Goal: Communication & Community: Answer question/provide support

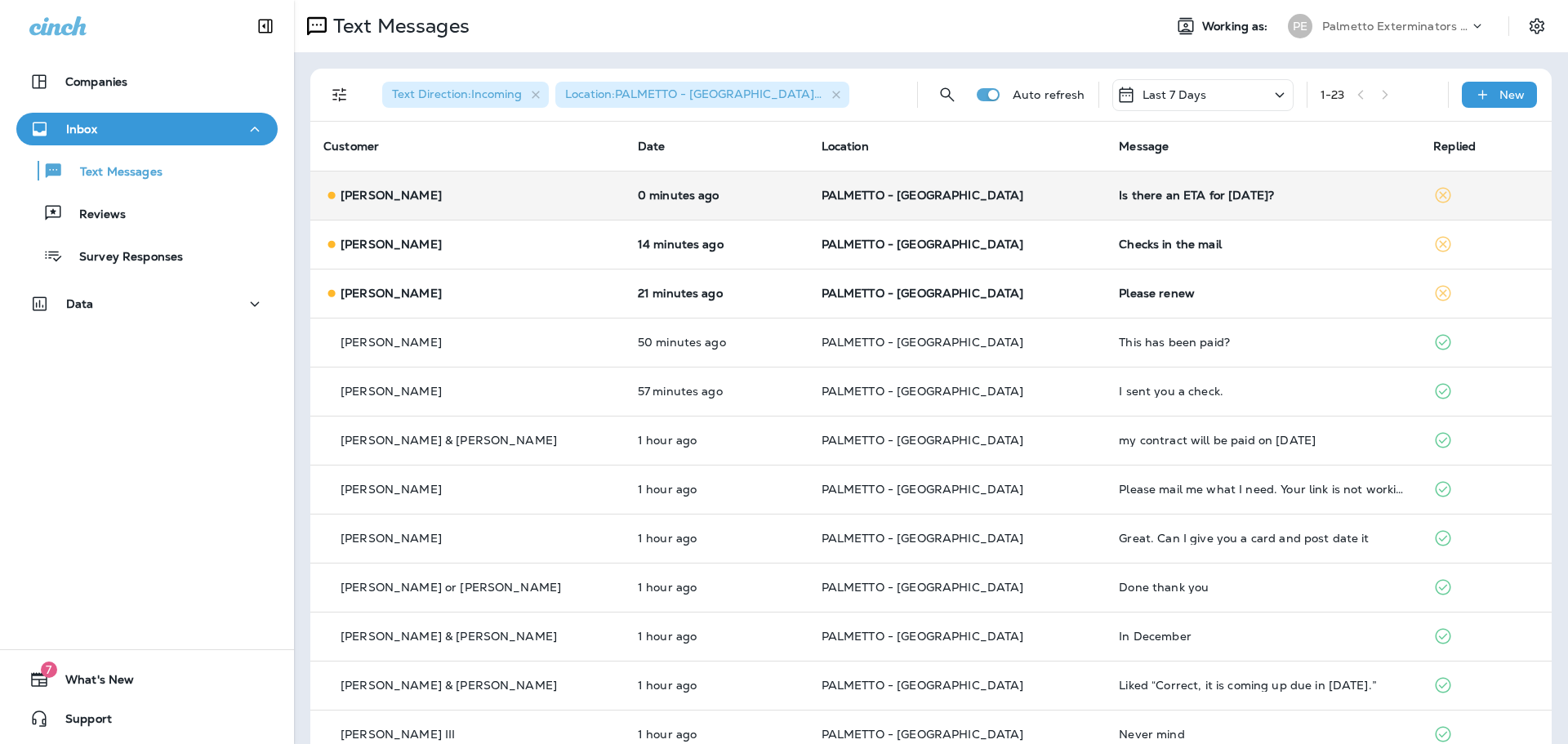
click at [521, 195] on div "[PERSON_NAME]" at bounding box center [467, 195] width 289 height 17
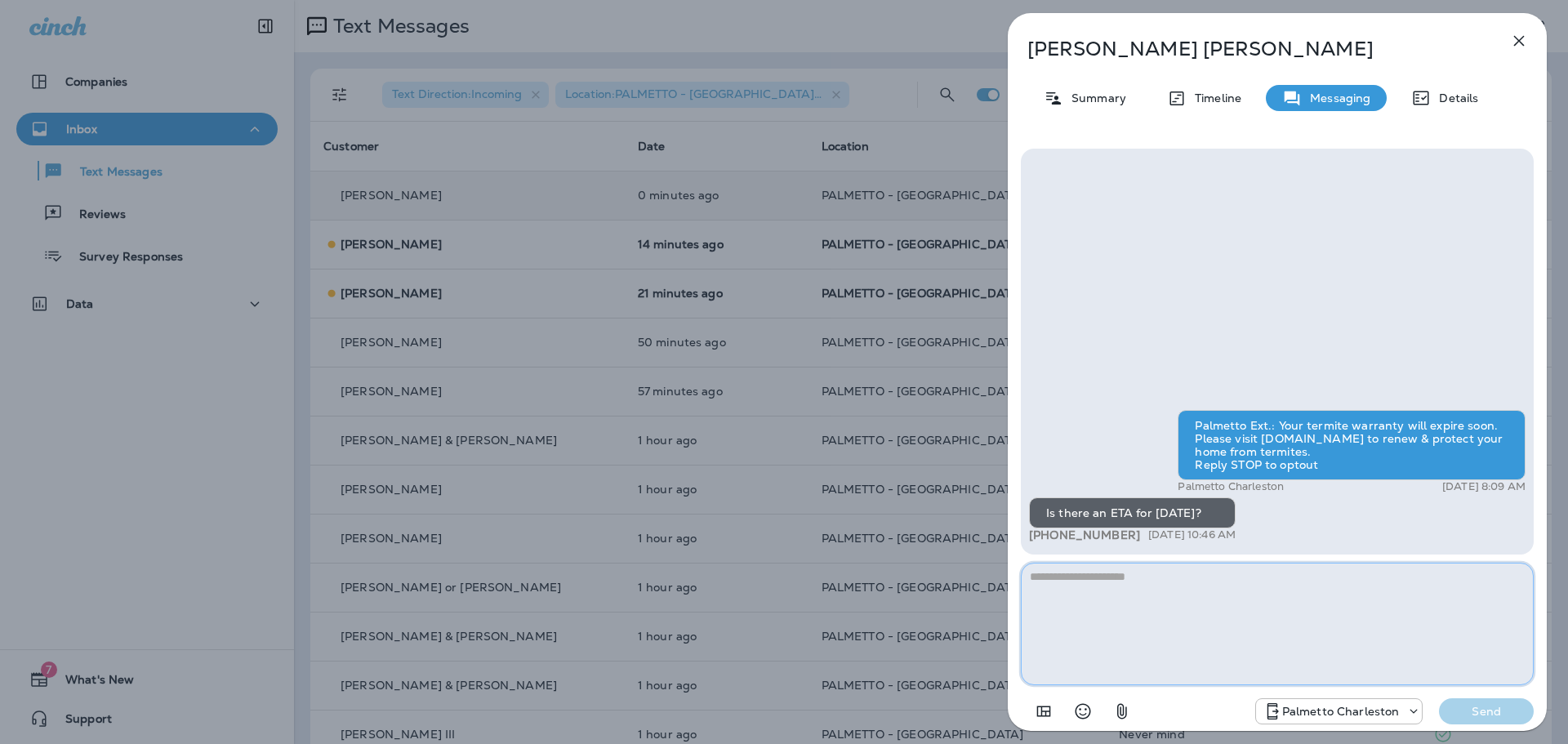
click at [1123, 590] on textarea at bounding box center [1278, 624] width 513 height 123
type textarea "**********"
click at [1484, 711] on p "Send" at bounding box center [1485, 711] width 68 height 15
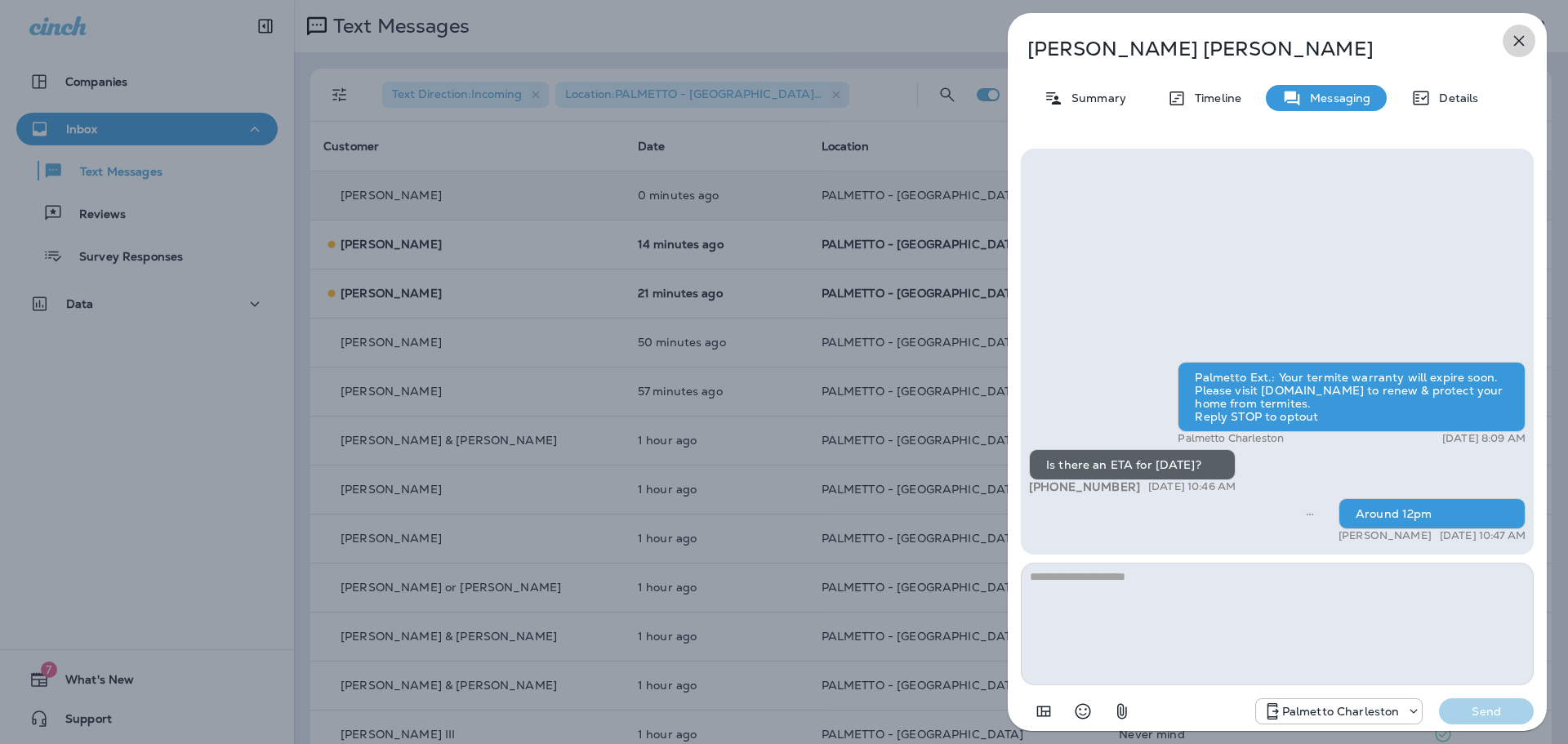
click at [1519, 45] on icon "button" at bounding box center [1519, 41] width 20 height 20
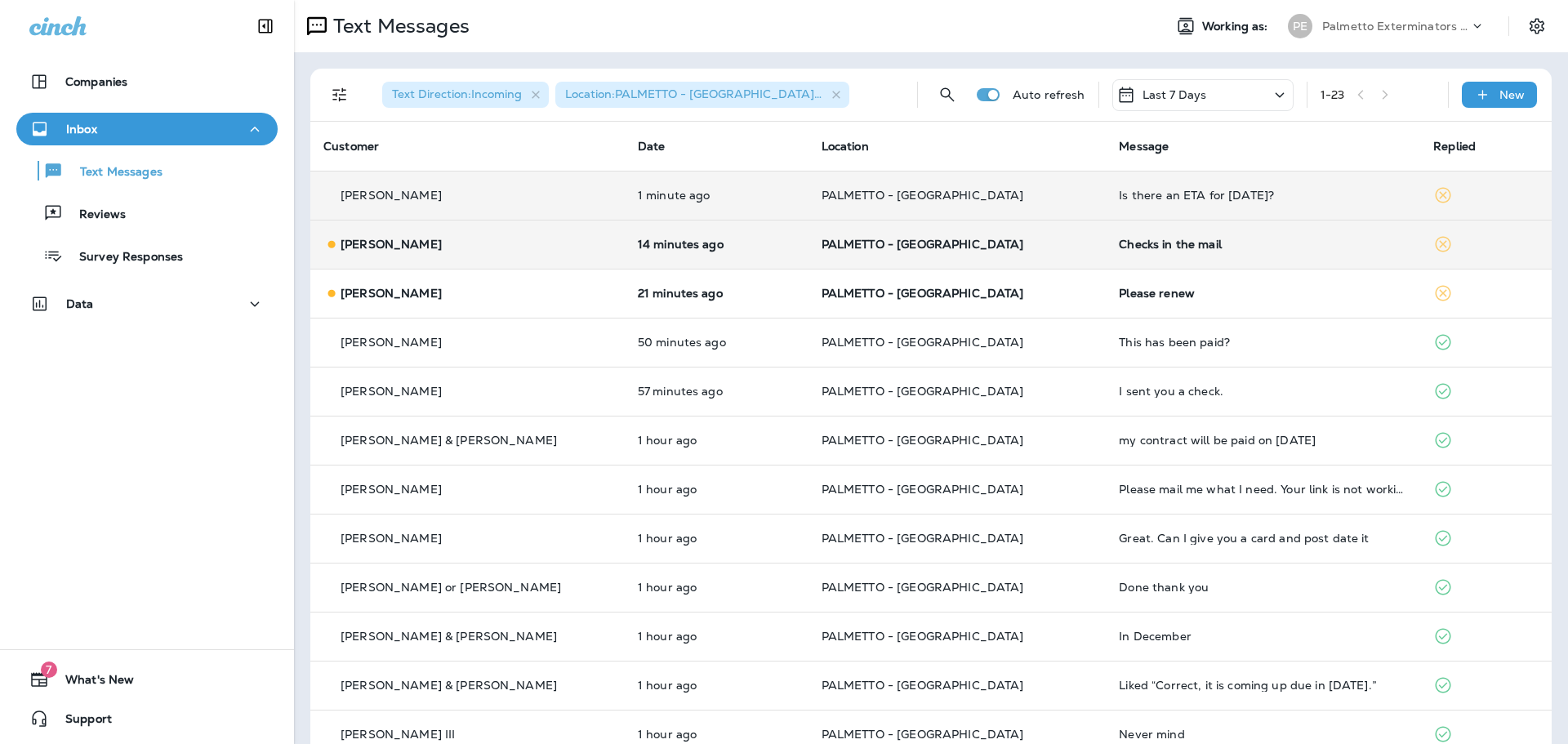
click at [1018, 254] on td "PALMETTO - [GEOGRAPHIC_DATA]" at bounding box center [957, 243] width 298 height 49
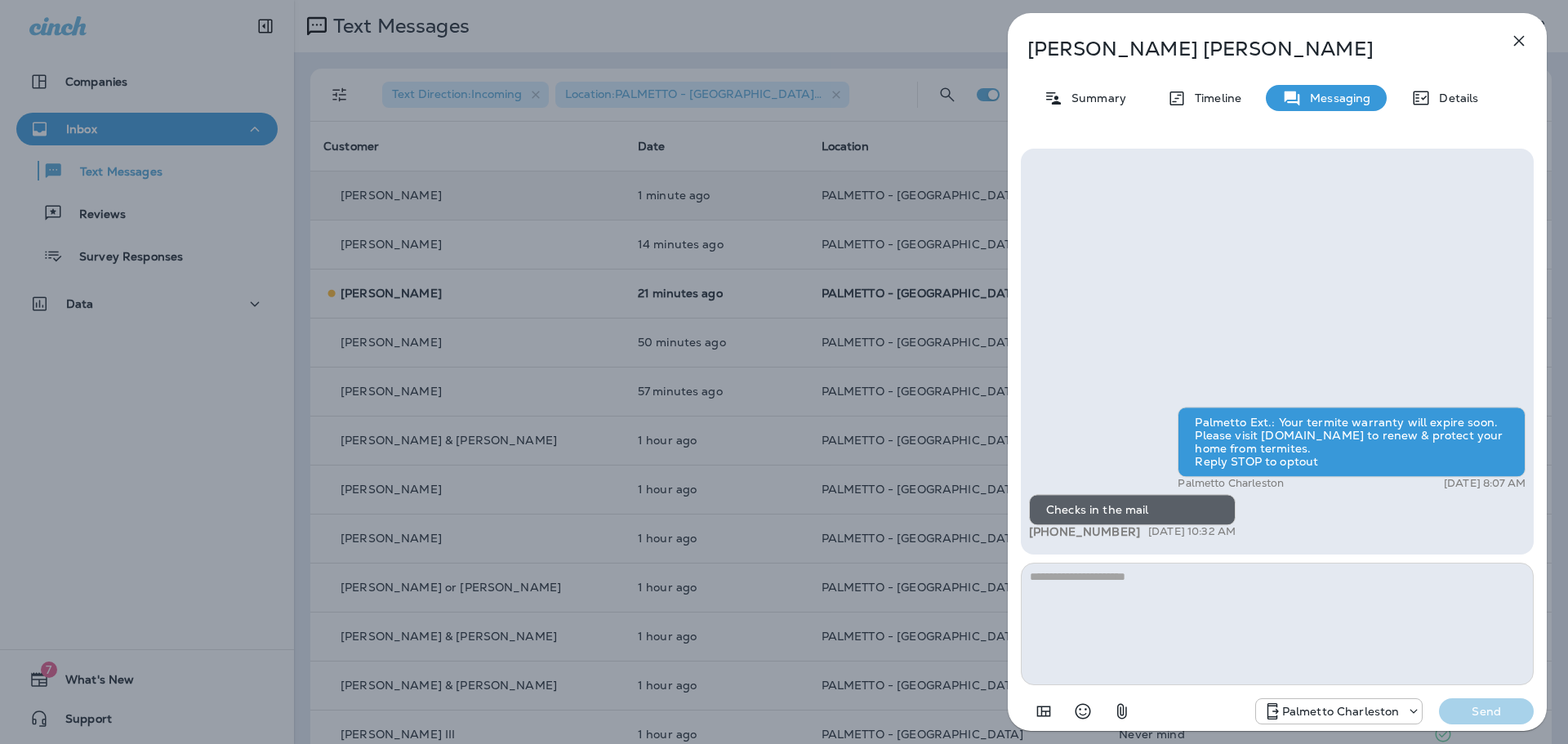
click at [1192, 587] on textarea at bounding box center [1278, 624] width 513 height 123
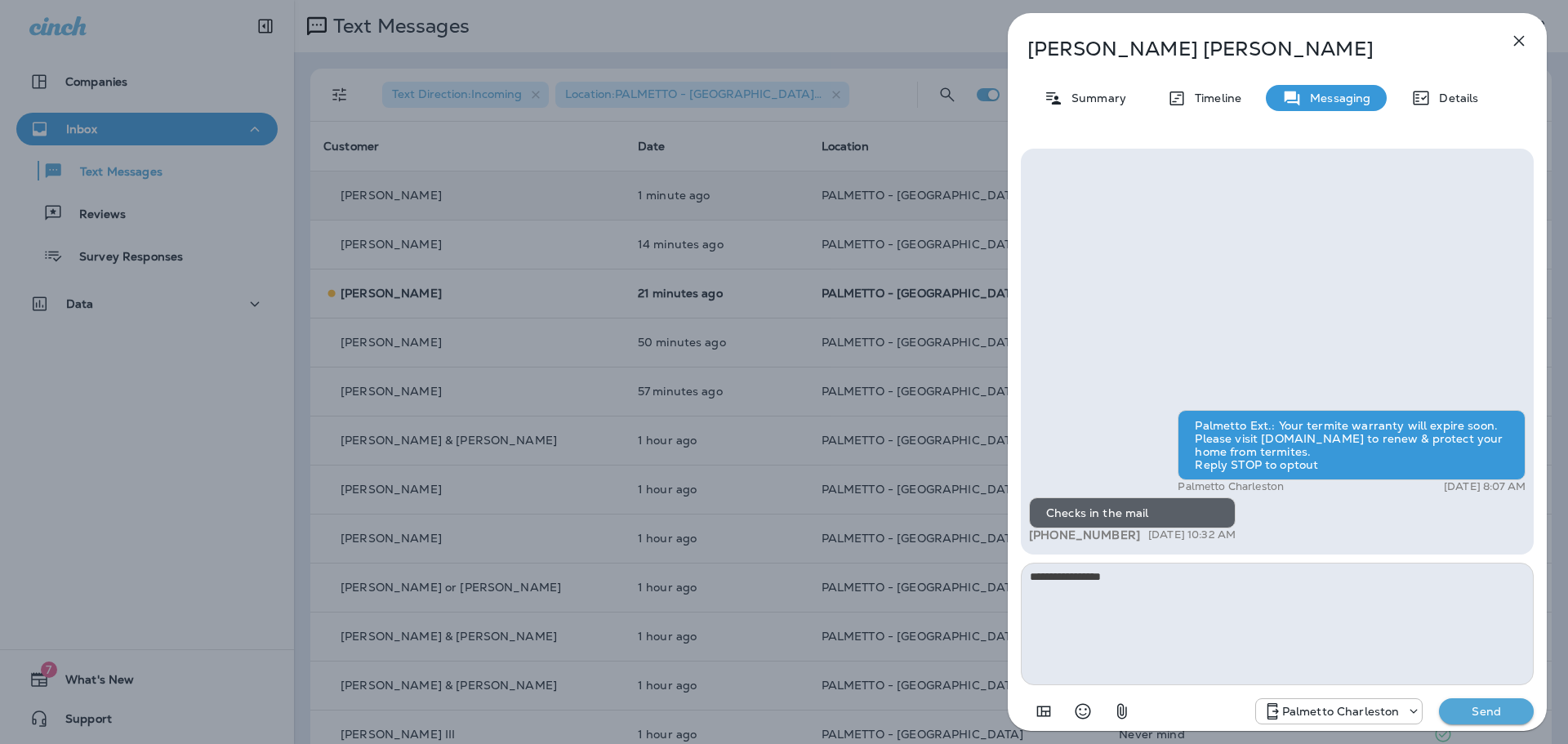
type textarea "**********"
click at [1485, 716] on p "Send" at bounding box center [1485, 711] width 68 height 15
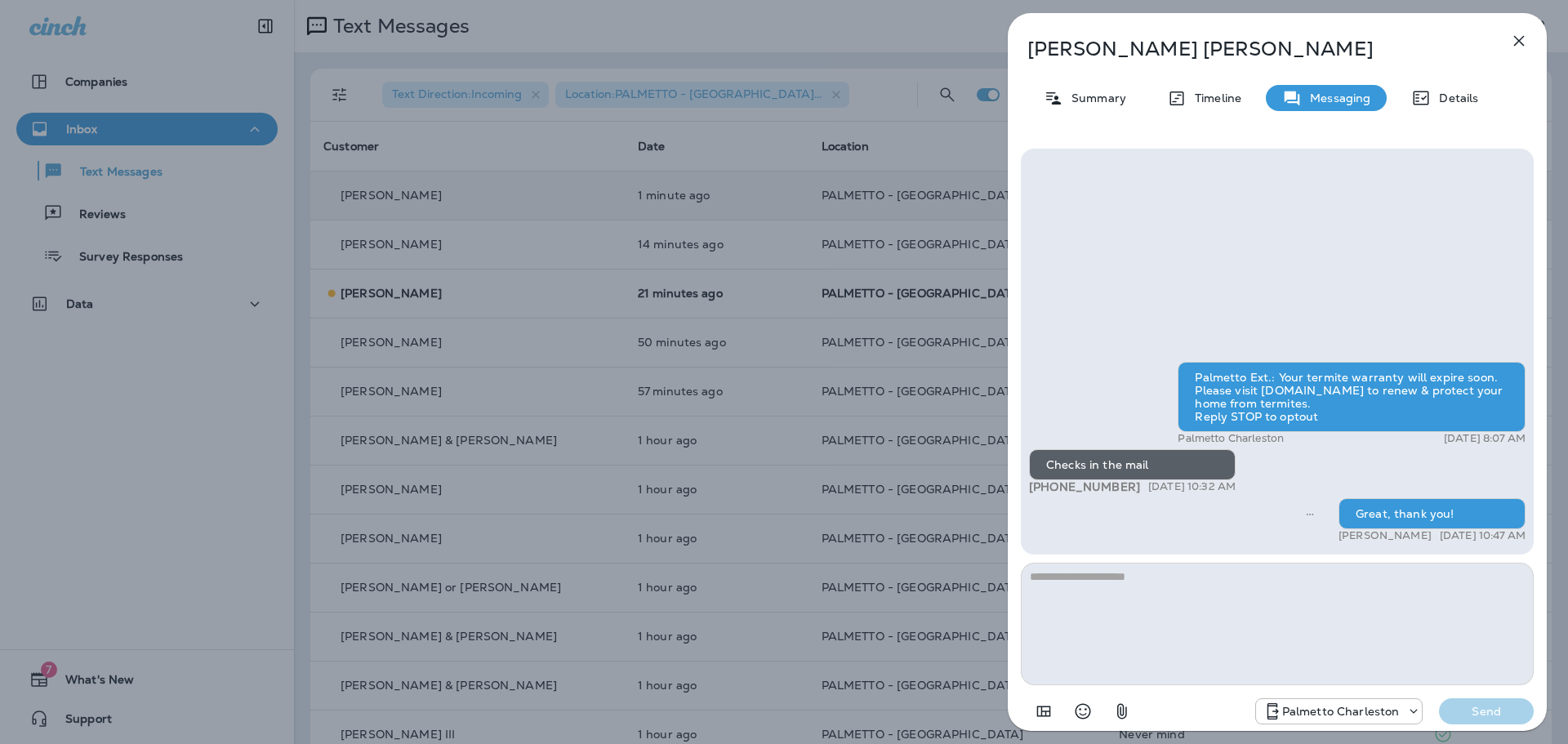
click at [1520, 45] on icon "button" at bounding box center [1519, 41] width 20 height 20
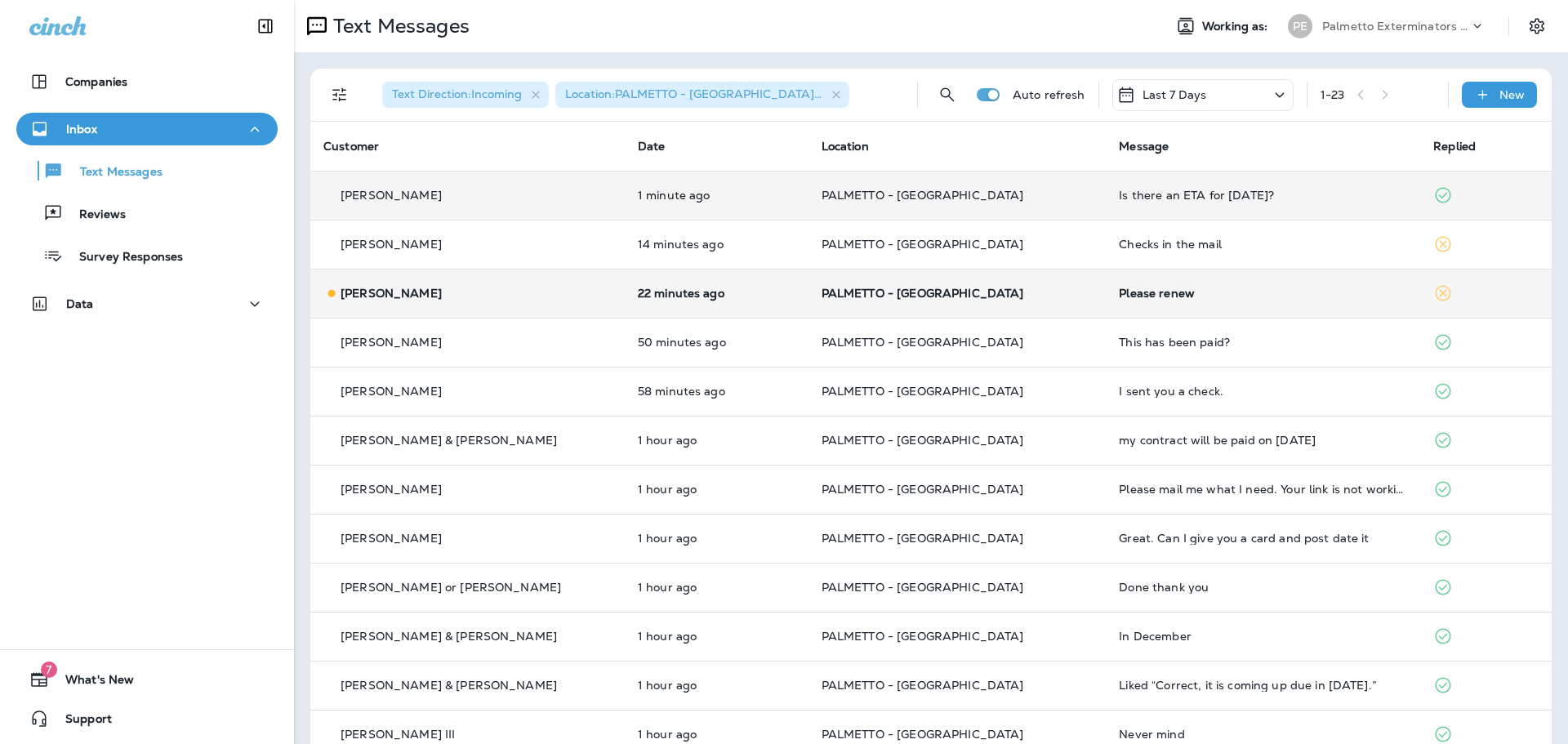
click at [1007, 297] on p "PALMETTO - [GEOGRAPHIC_DATA]" at bounding box center [957, 293] width 272 height 13
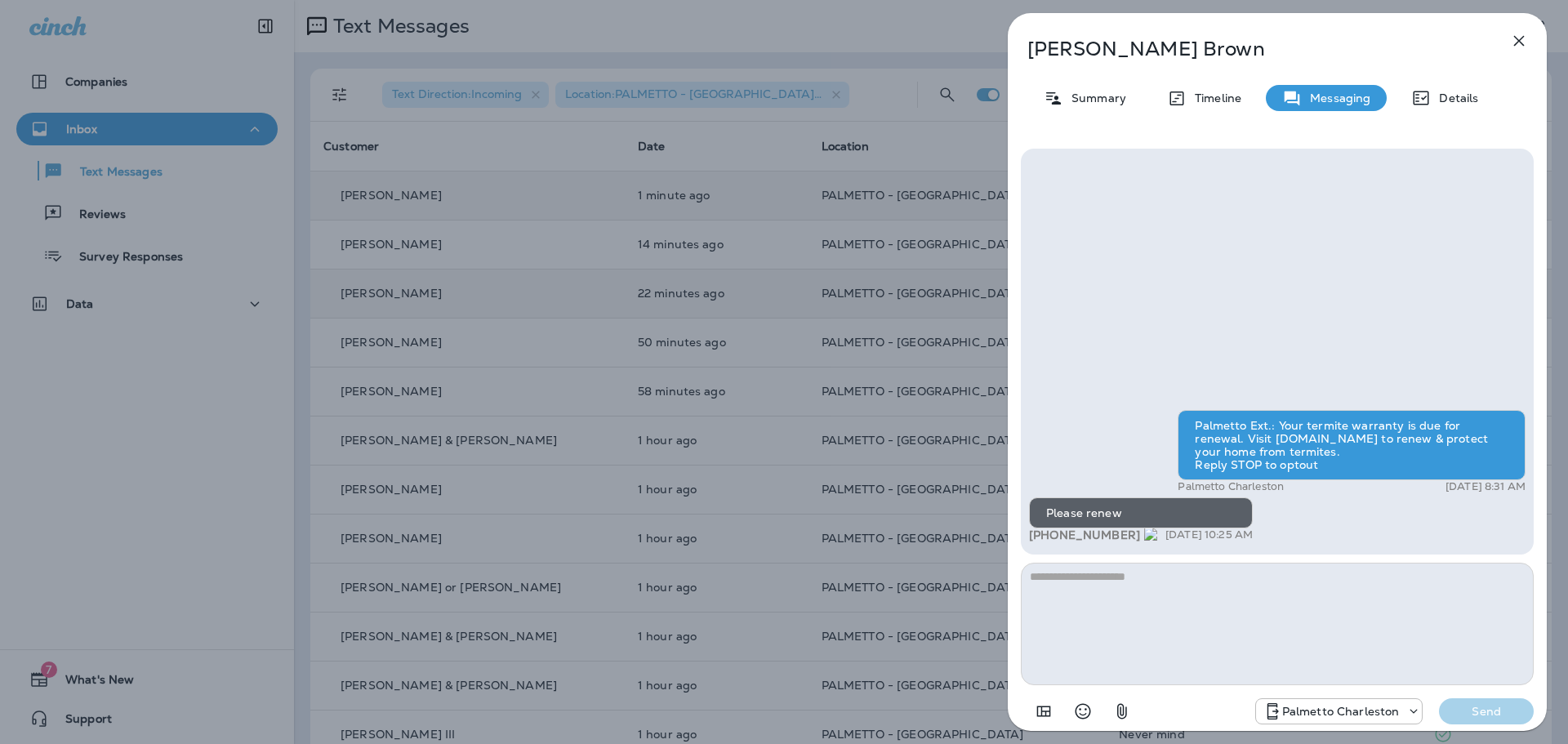
drag, startPoint x: 1123, startPoint y: 534, endPoint x: 1049, endPoint y: 541, distance: 74.3
click at [1049, 541] on span "+1 (716) 572-5459" at bounding box center [1093, 534] width 128 height 15
copy span "716) 572-5459"
click at [1113, 603] on textarea at bounding box center [1278, 624] width 513 height 123
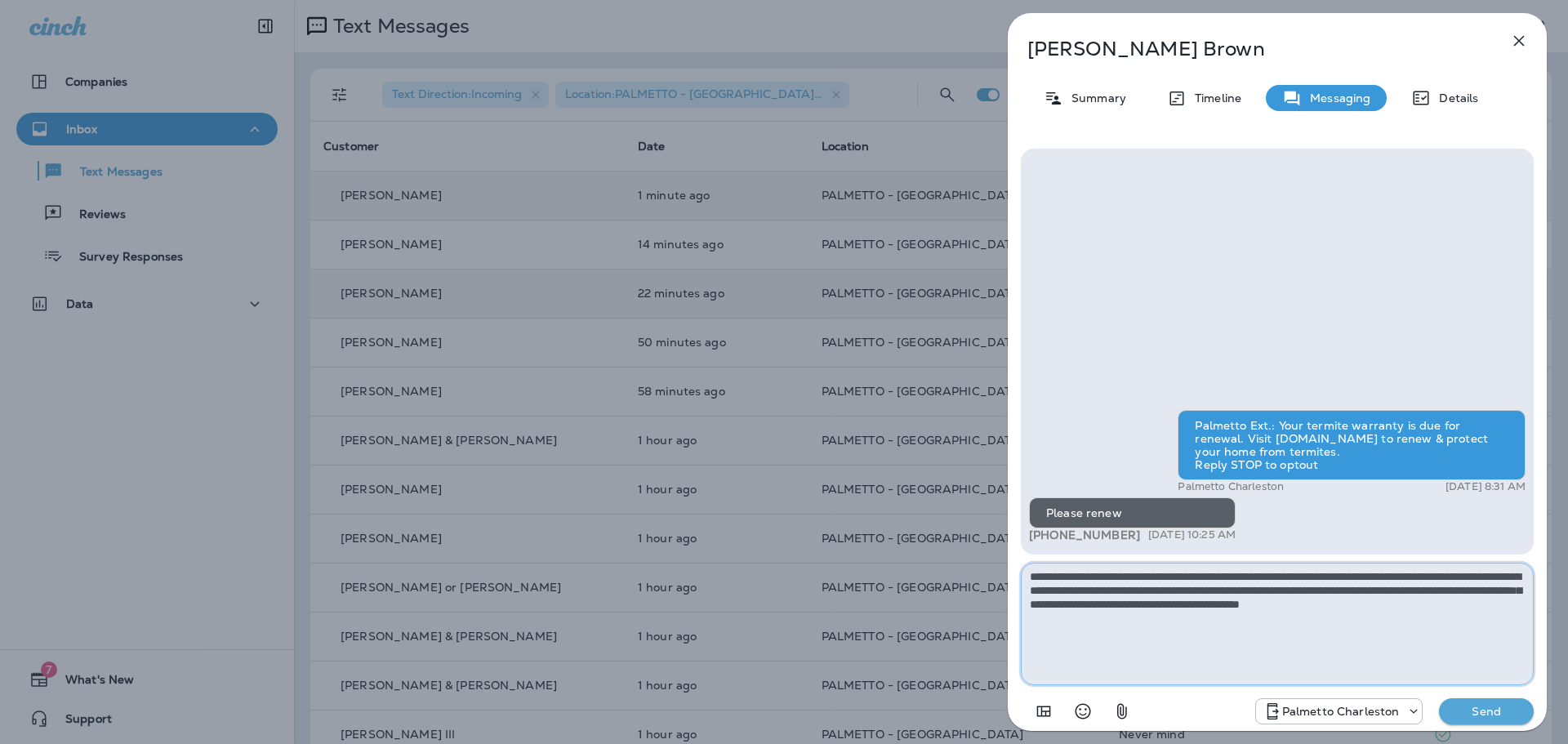
type textarea "**********"
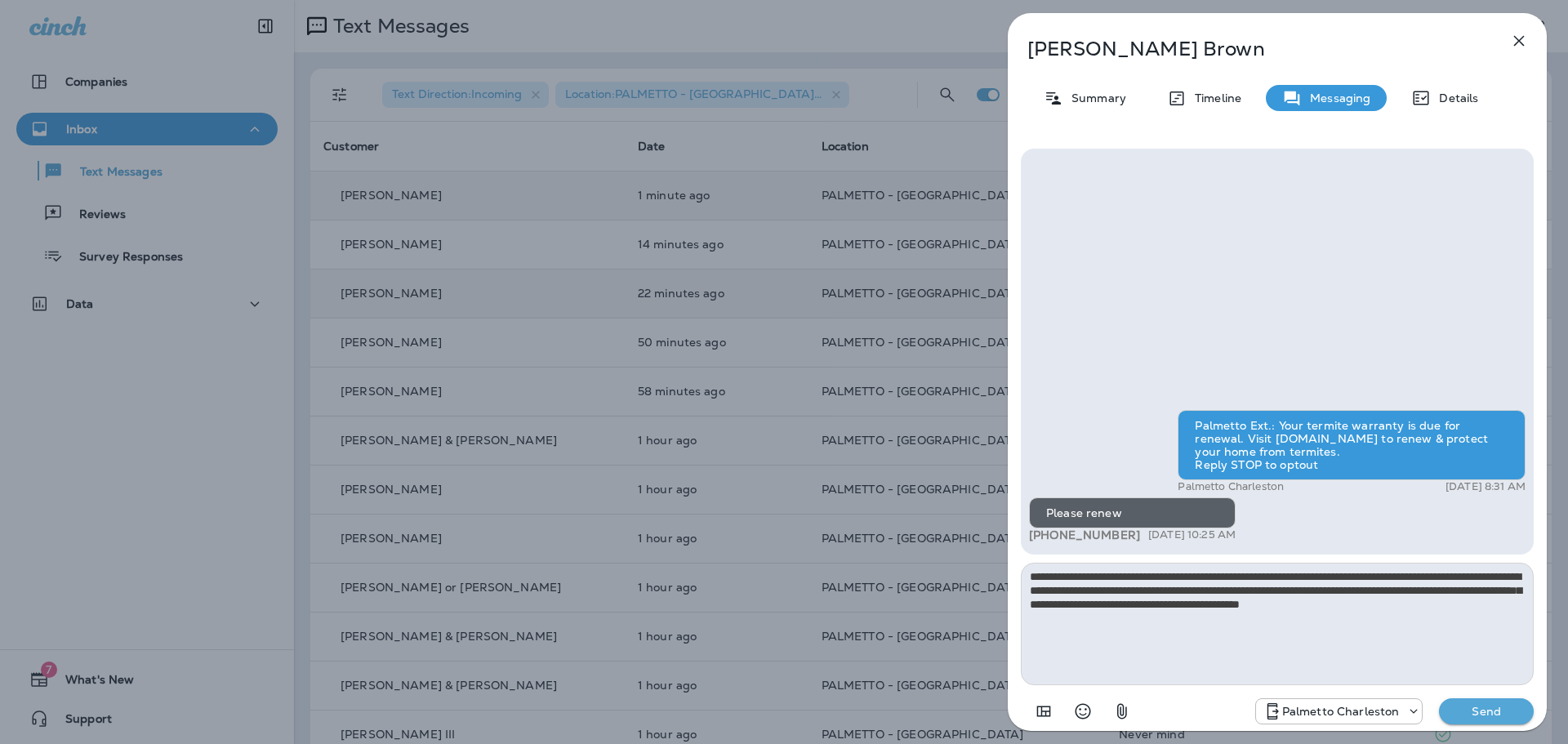
click at [1497, 707] on p "Send" at bounding box center [1485, 711] width 68 height 15
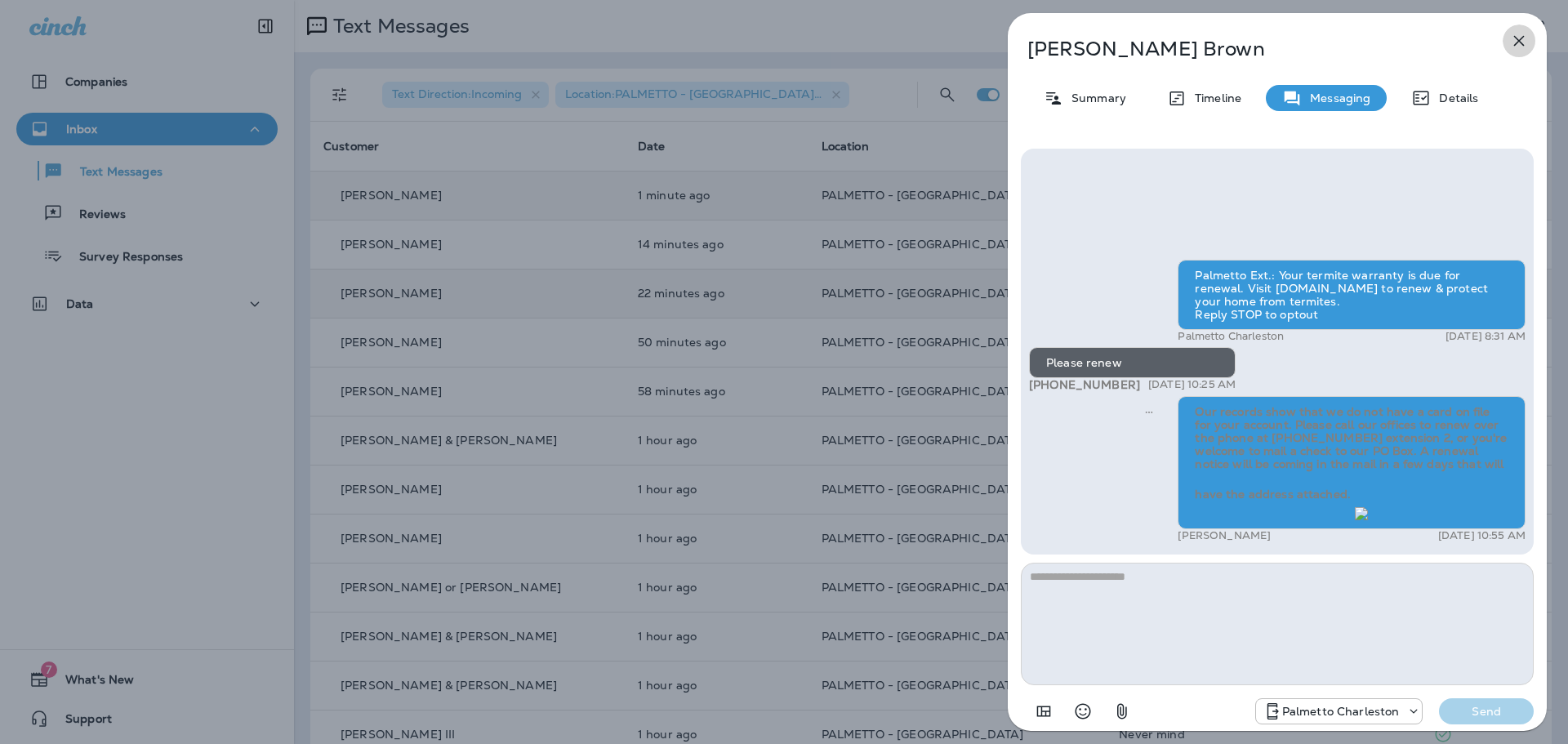
click at [1518, 42] on icon "button" at bounding box center [1519, 41] width 11 height 11
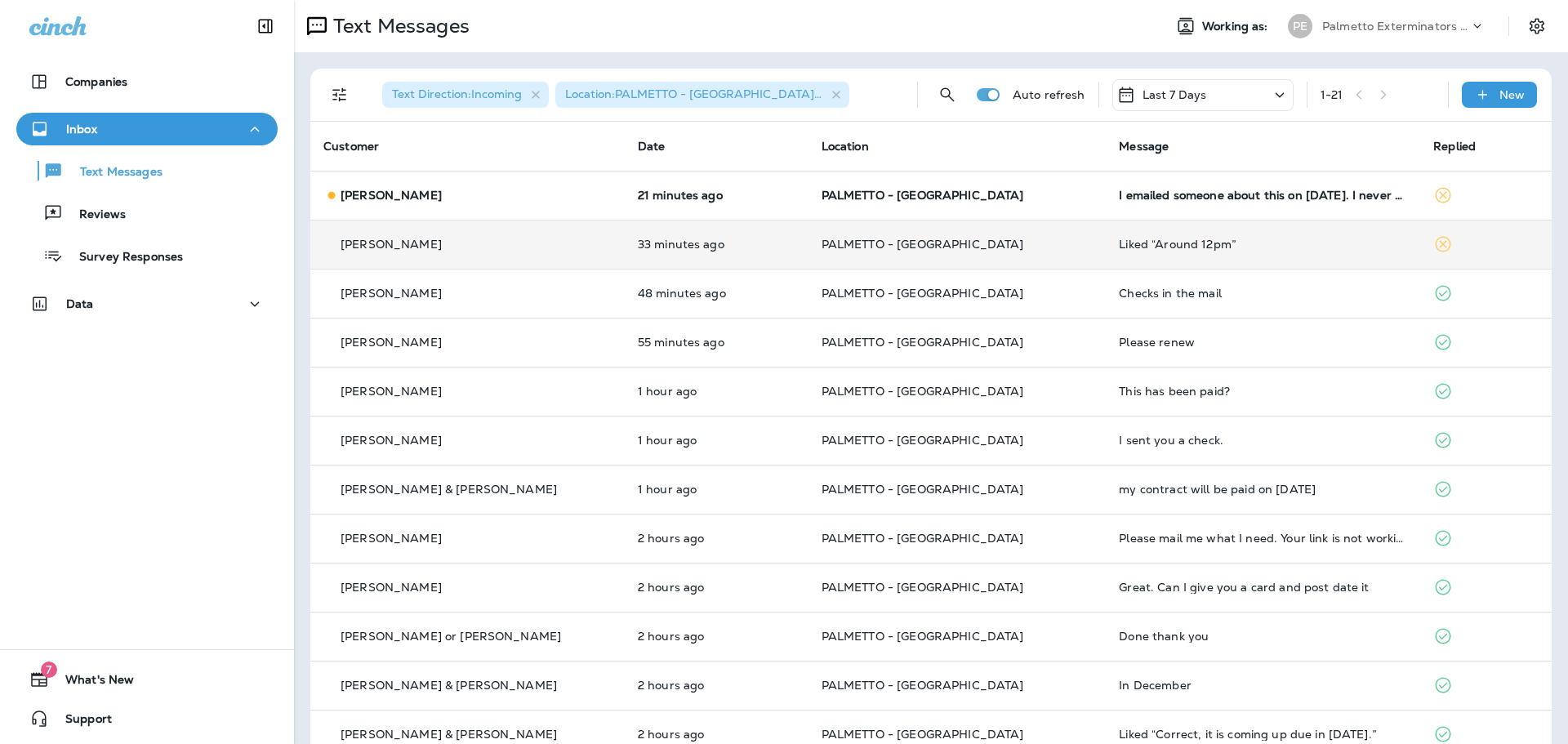
click at [550, 249] on div "[PERSON_NAME]" at bounding box center [467, 244] width 289 height 17
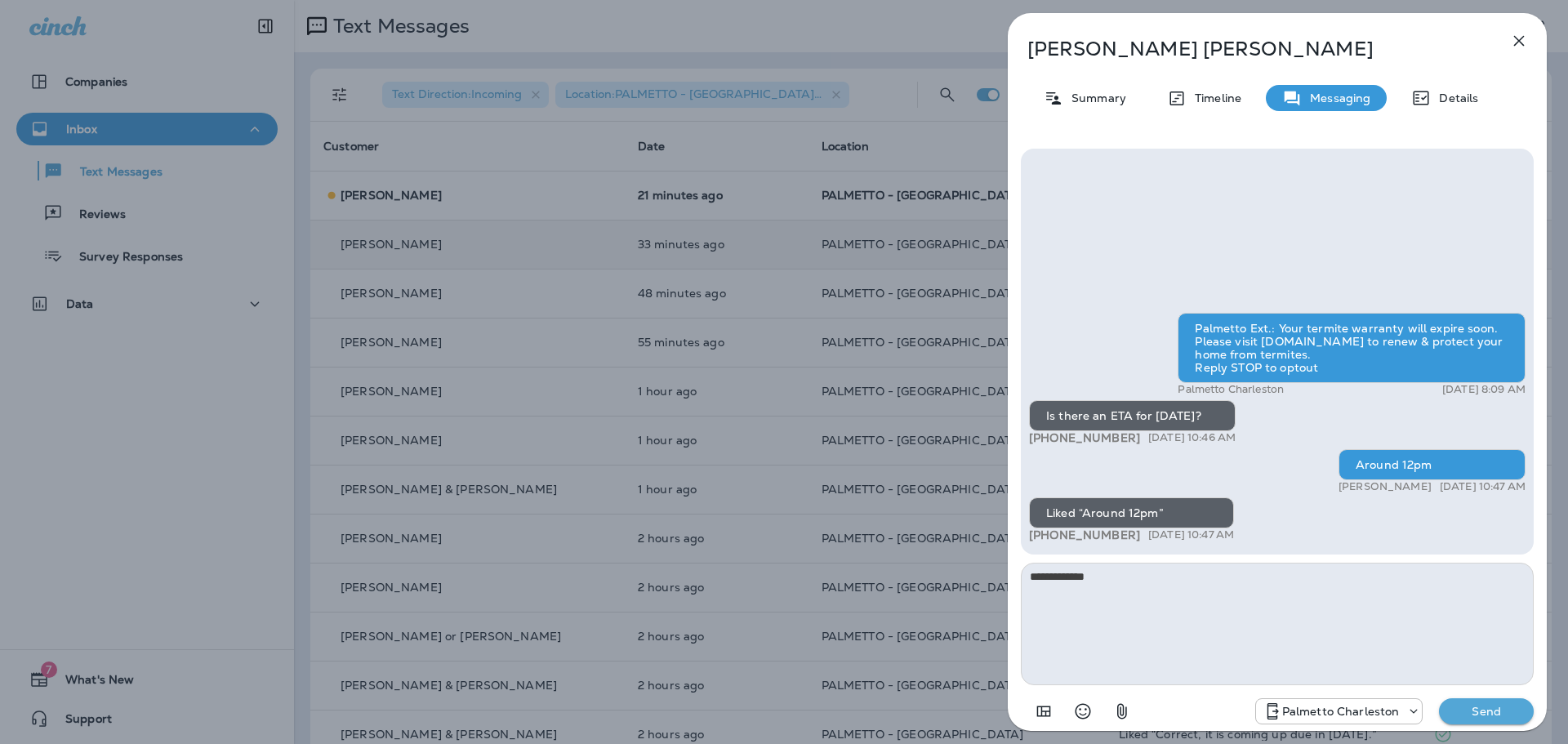
type textarea "**********"
click at [1526, 713] on button "Send" at bounding box center [1485, 710] width 95 height 26
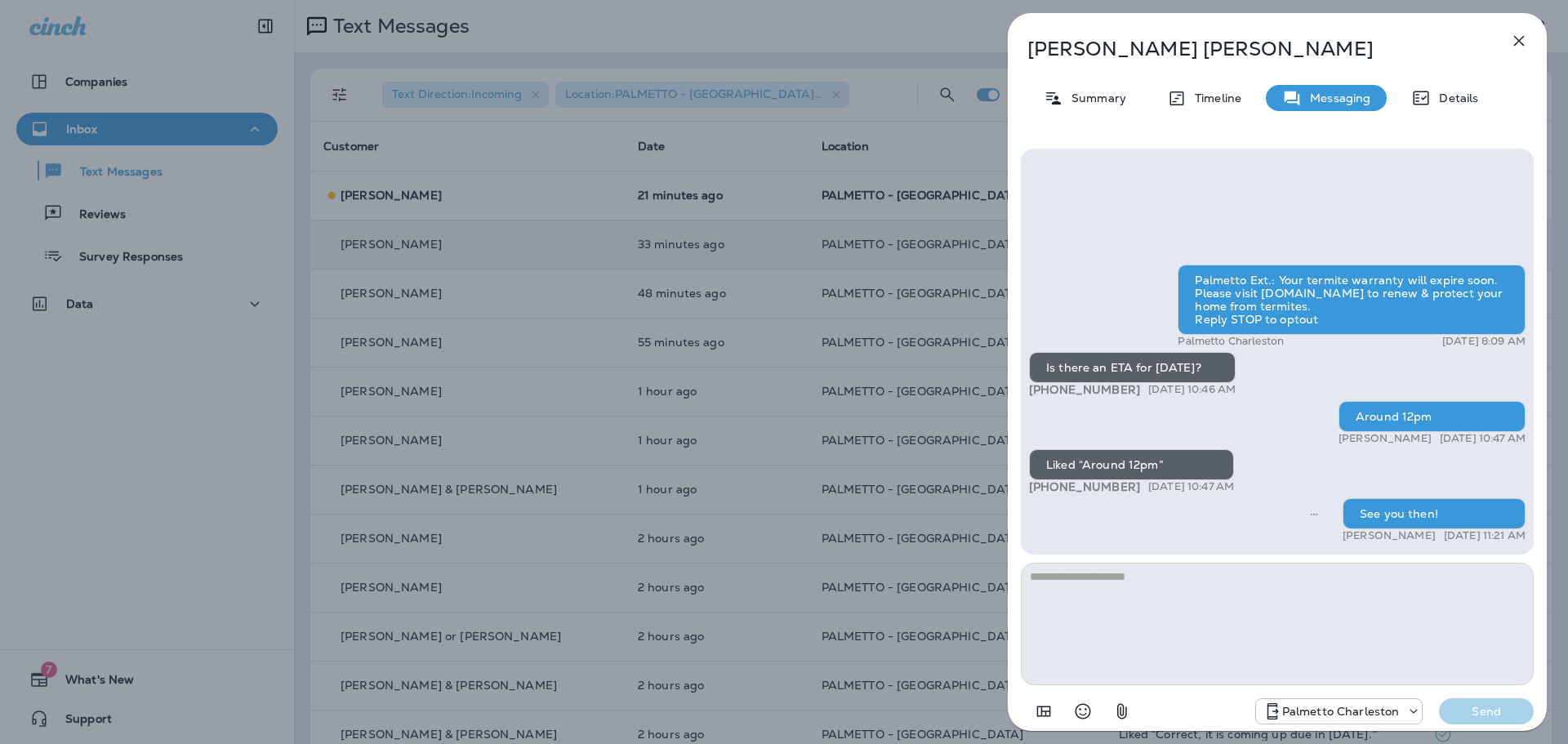
click at [1524, 42] on icon "button" at bounding box center [1519, 41] width 20 height 20
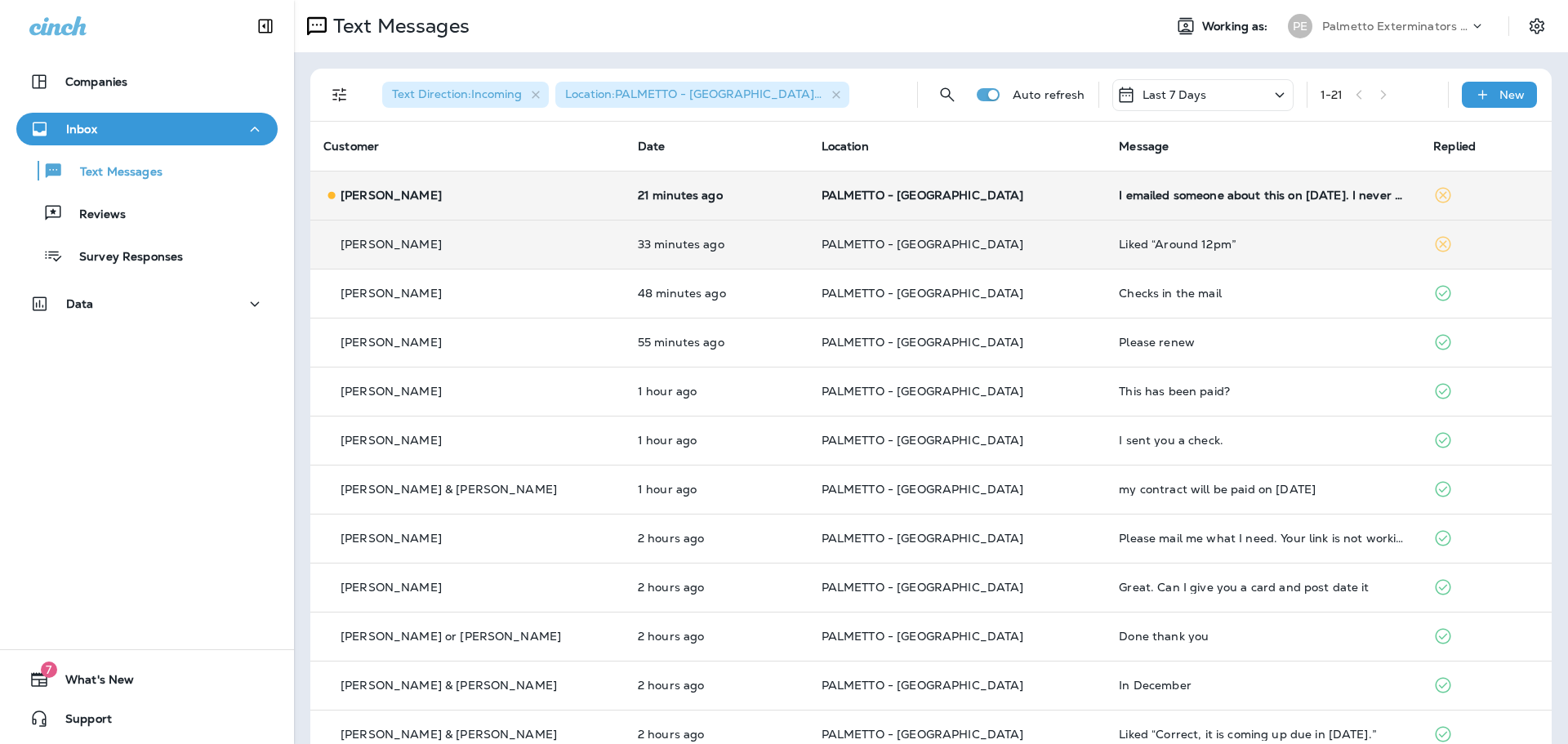
click at [993, 202] on td "PALMETTO - [GEOGRAPHIC_DATA]" at bounding box center [957, 194] width 298 height 49
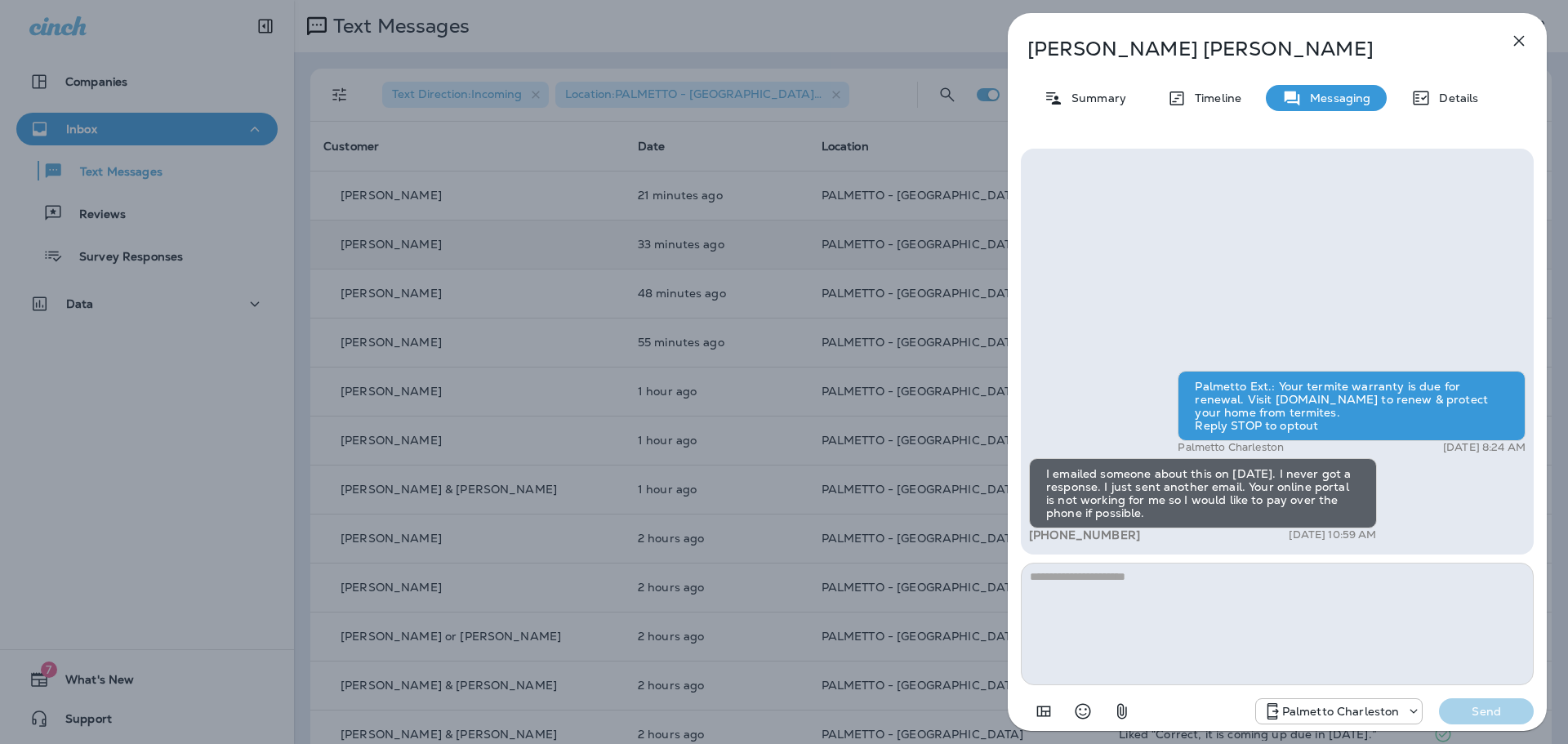
click at [1266, 585] on textarea at bounding box center [1278, 624] width 513 height 123
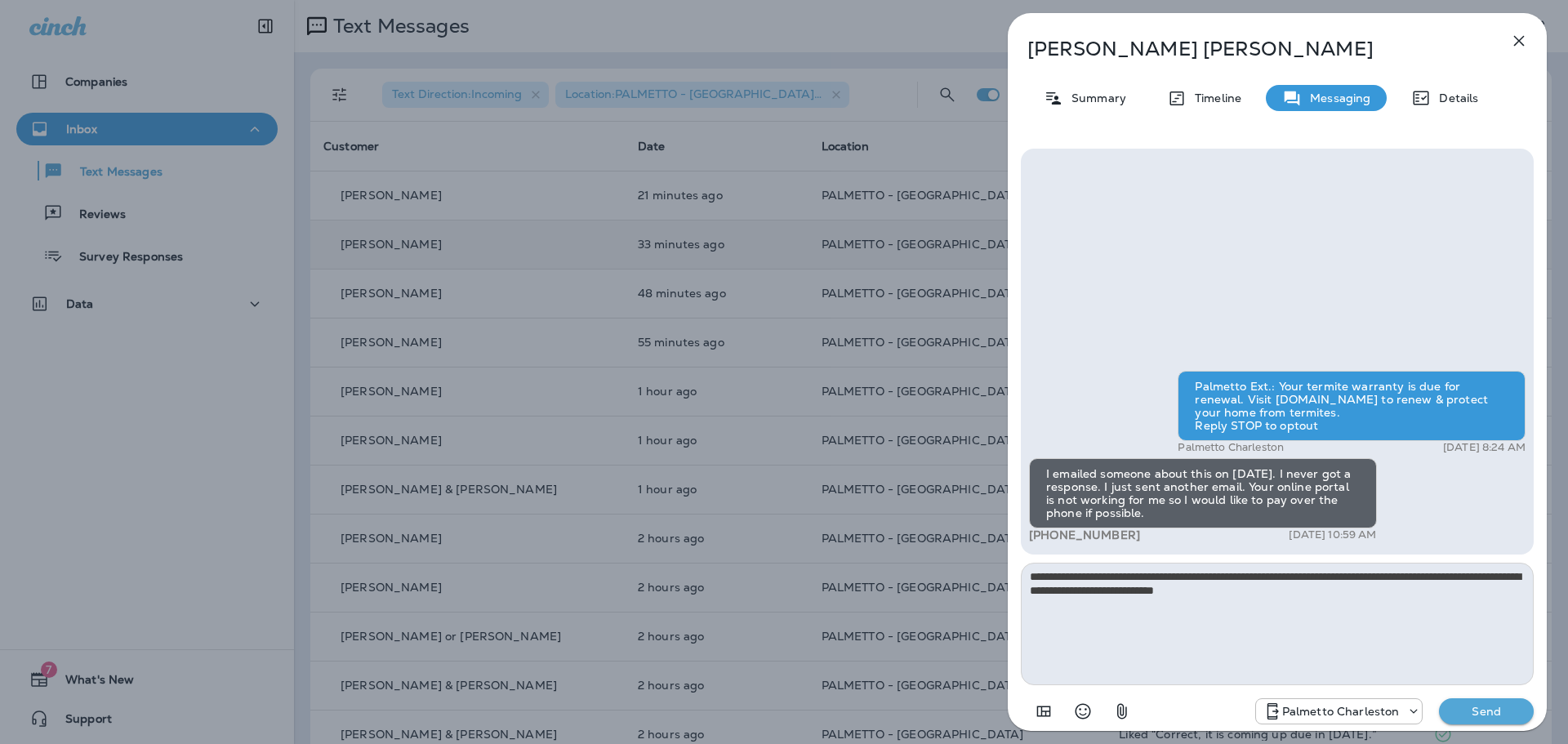
type textarea "**********"
click at [1472, 707] on p "Send" at bounding box center [1485, 711] width 68 height 15
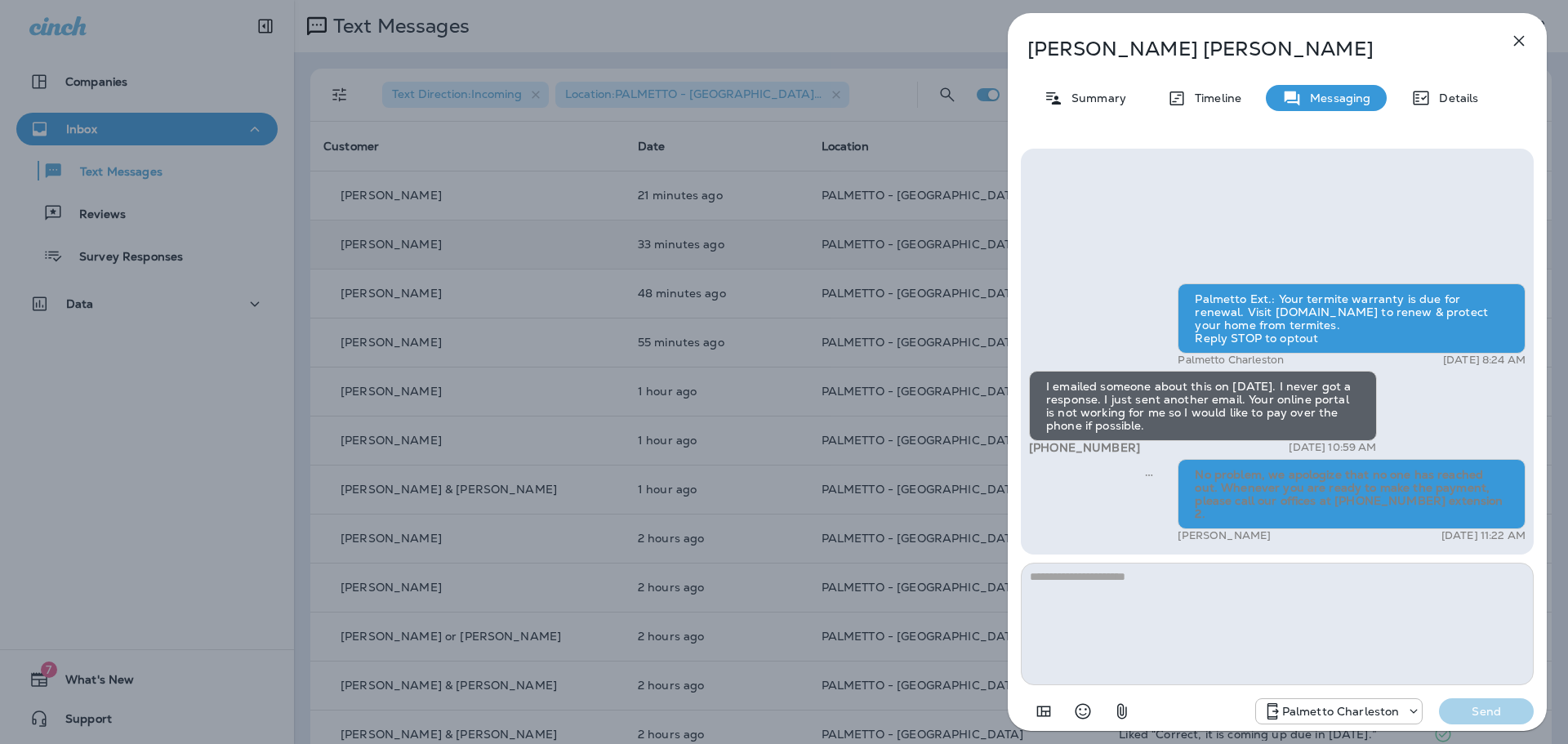
click at [1521, 37] on icon "button" at bounding box center [1519, 41] width 11 height 11
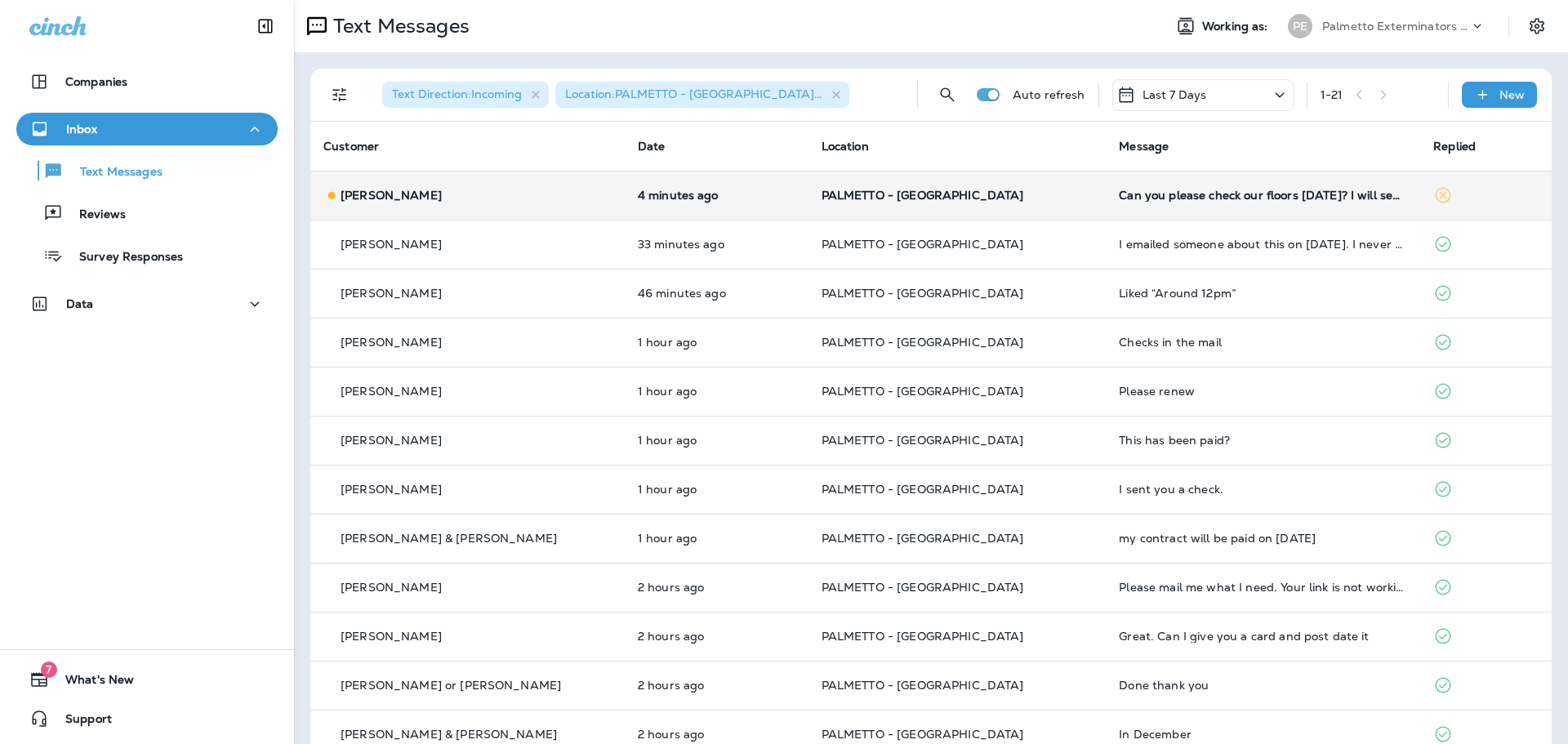
click at [470, 196] on div "Susan Perkins" at bounding box center [467, 195] width 289 height 17
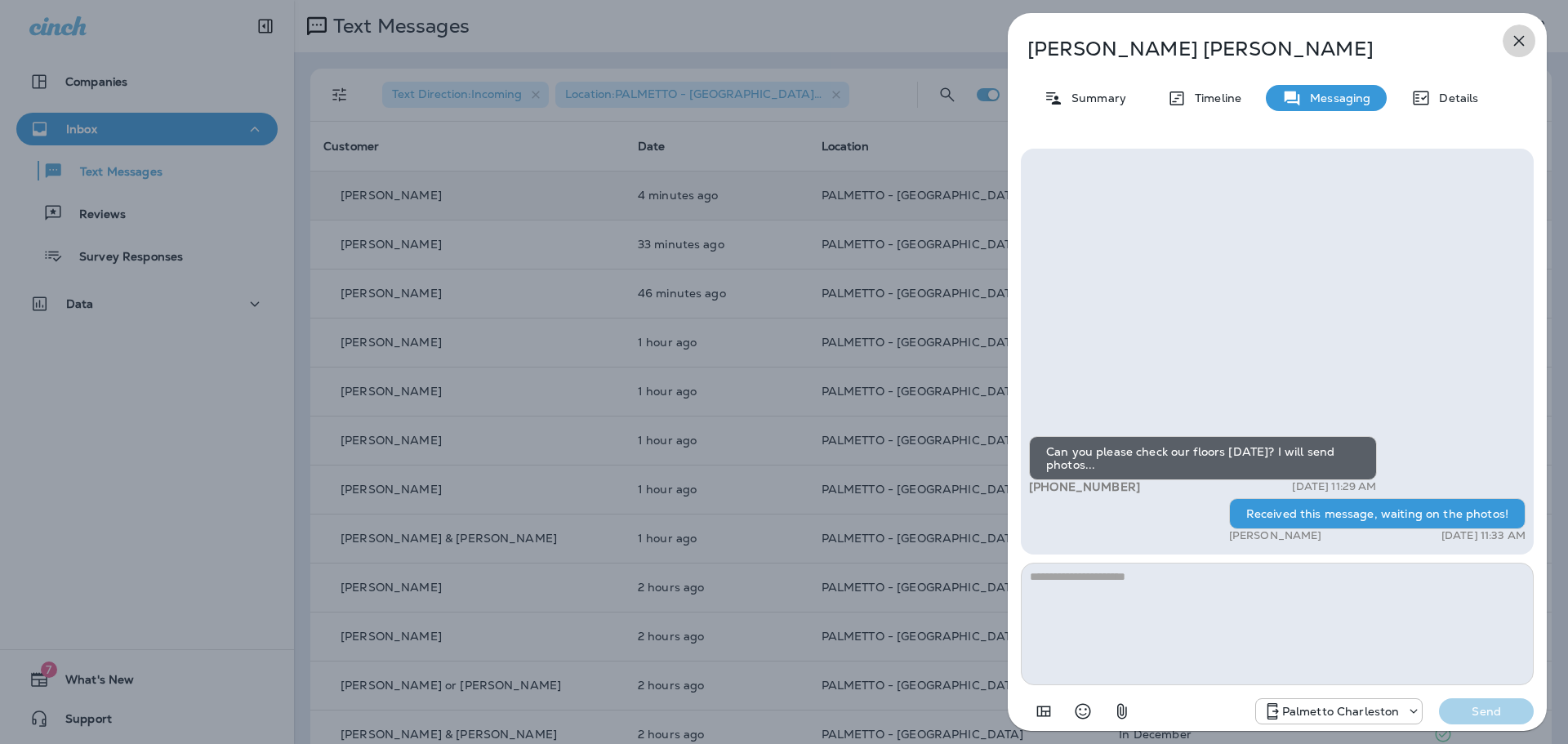
click at [1520, 47] on icon "button" at bounding box center [1519, 41] width 20 height 20
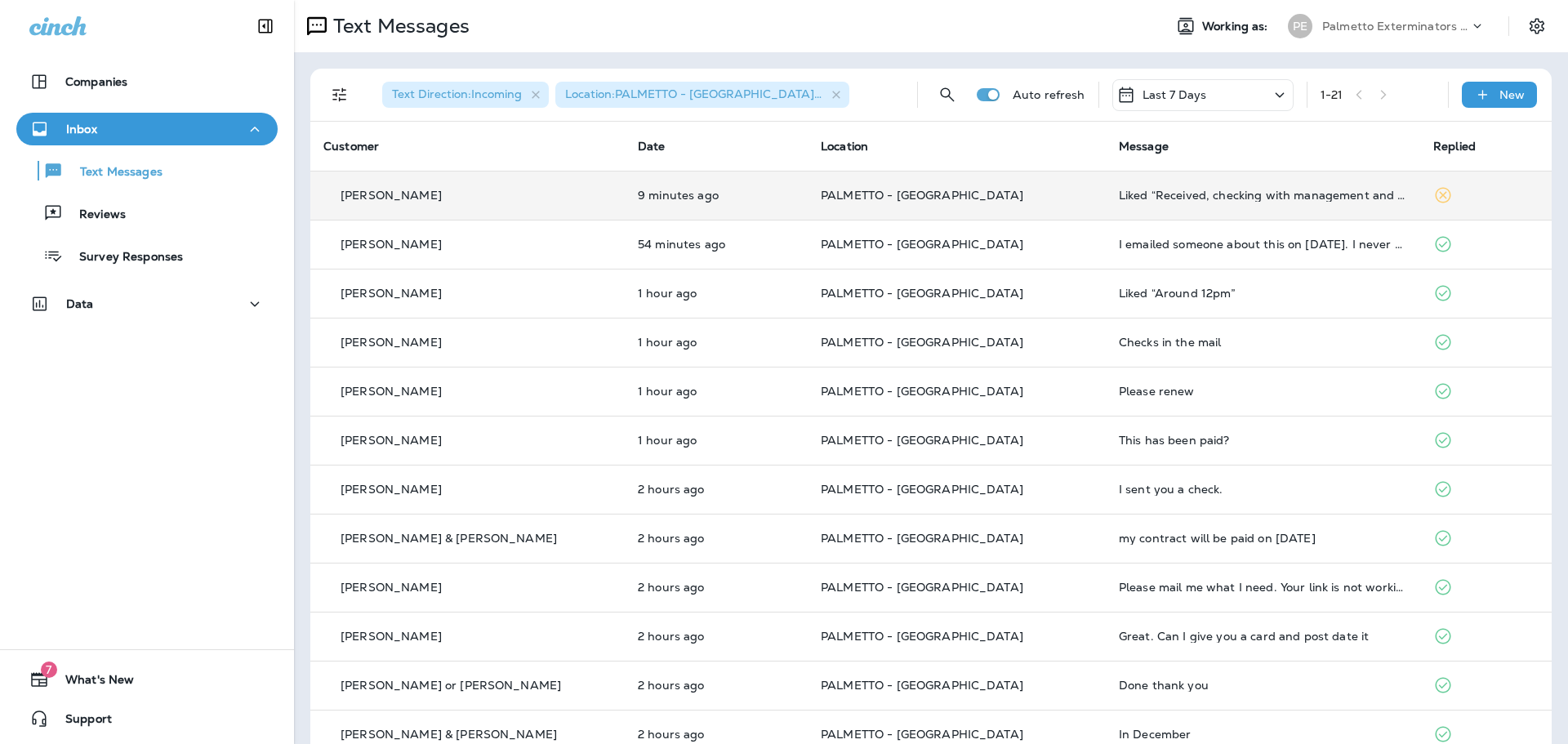
click at [741, 202] on td "9 minutes ago" at bounding box center [717, 194] width 183 height 49
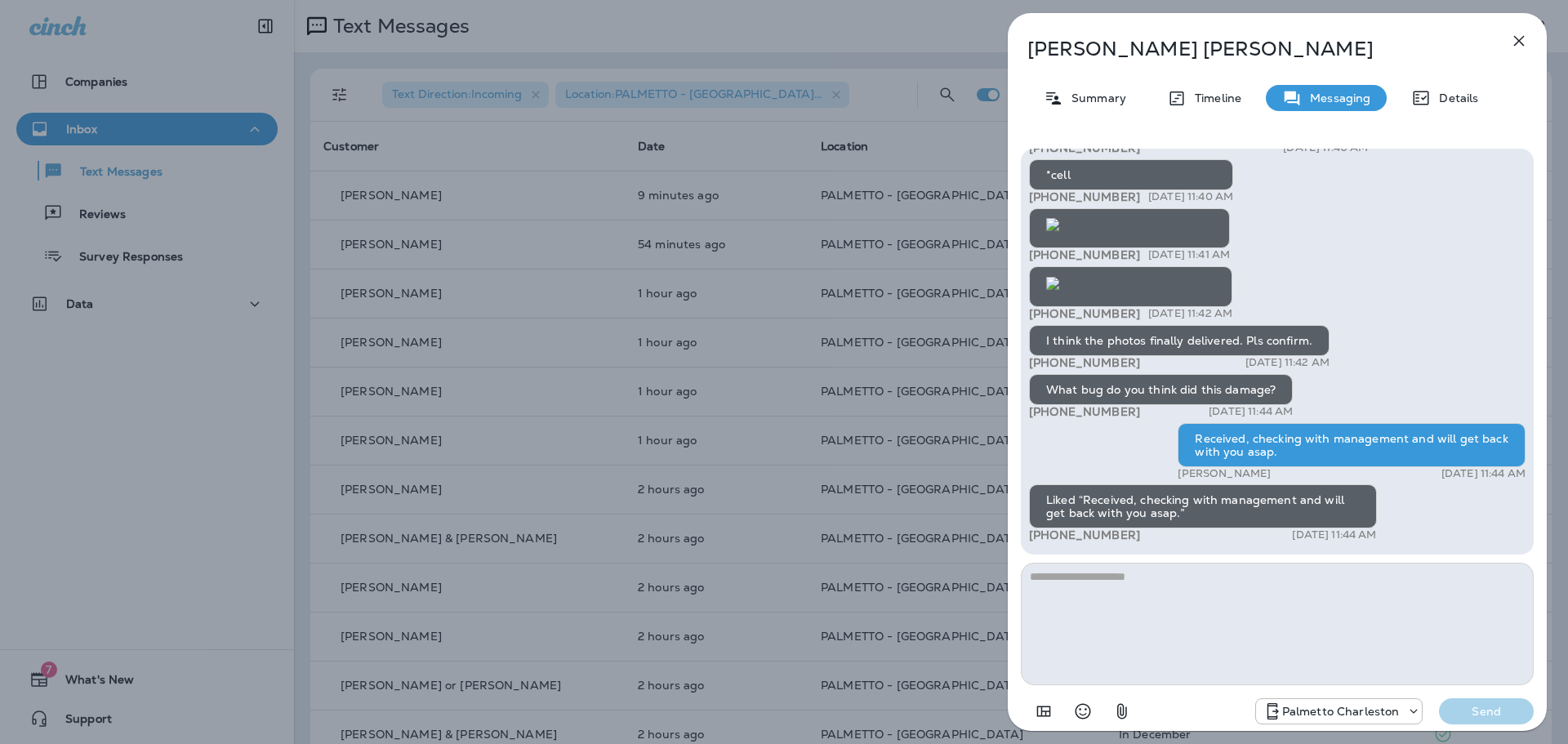
click at [1516, 43] on icon "button" at bounding box center [1519, 41] width 20 height 20
